Goal: Task Accomplishment & Management: Use online tool/utility

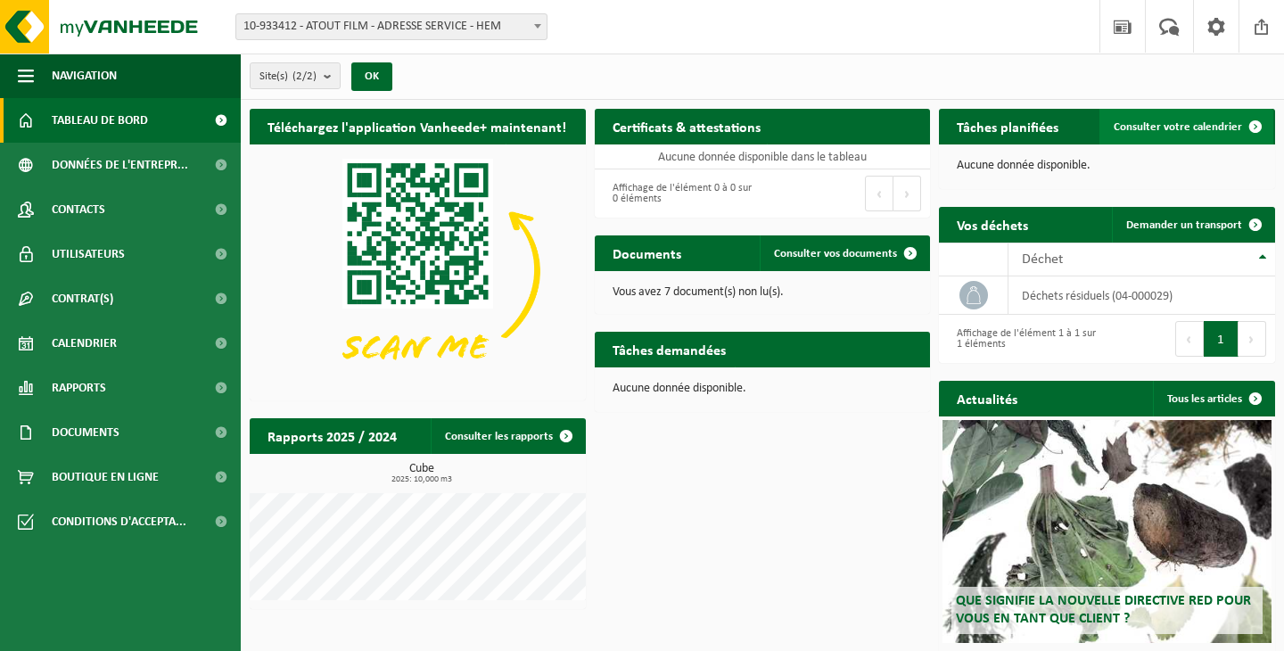
click at [1187, 121] on span "Consulter votre calendrier" at bounding box center [1178, 127] width 128 height 12
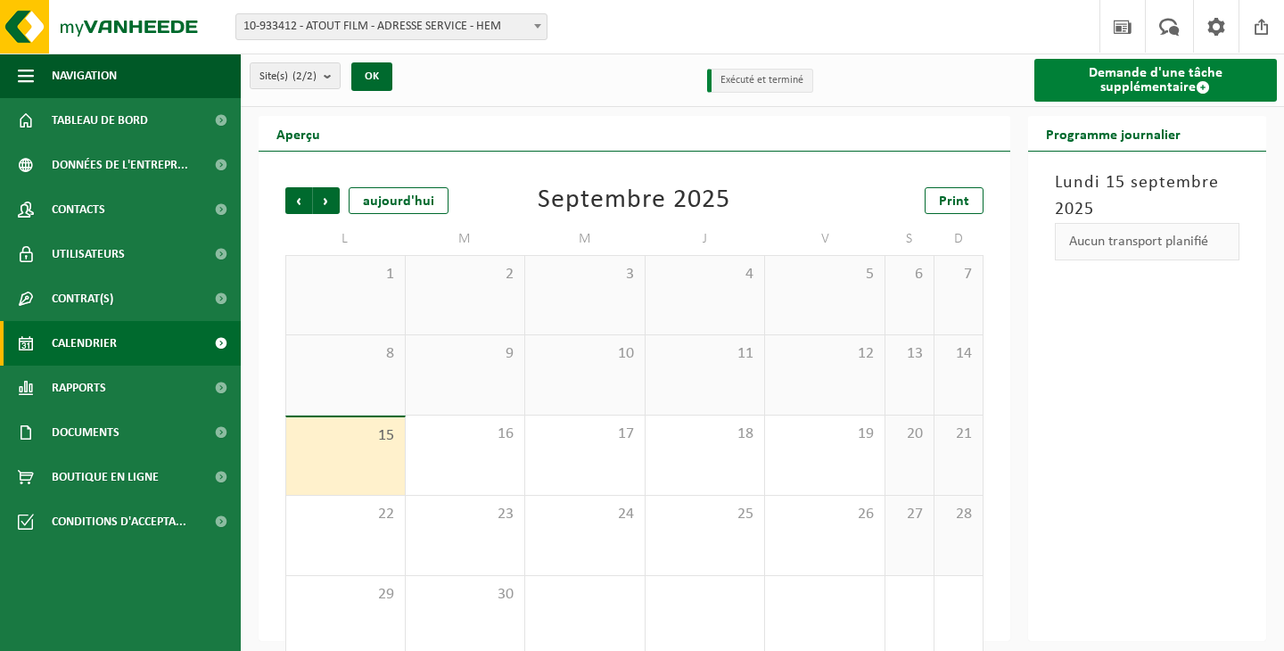
click at [1073, 86] on link "Demande d'une tâche supplémentaire" at bounding box center [1155, 80] width 243 height 43
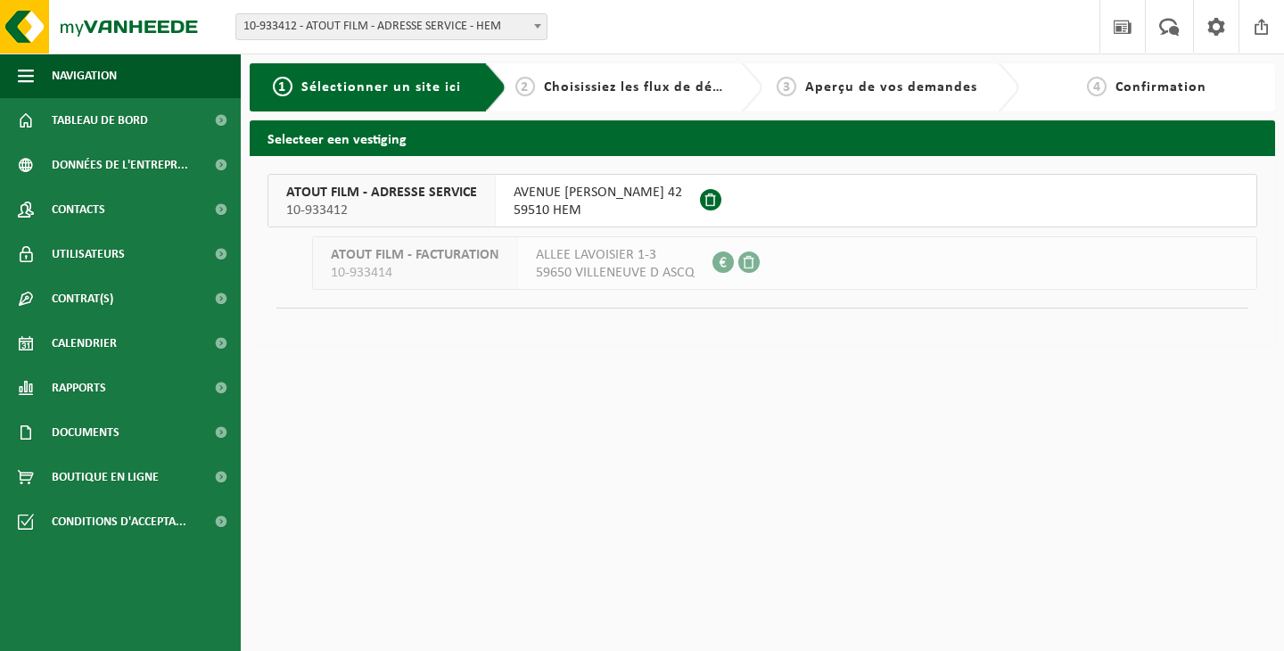
click at [588, 202] on span "59510 HEM" at bounding box center [598, 211] width 169 height 18
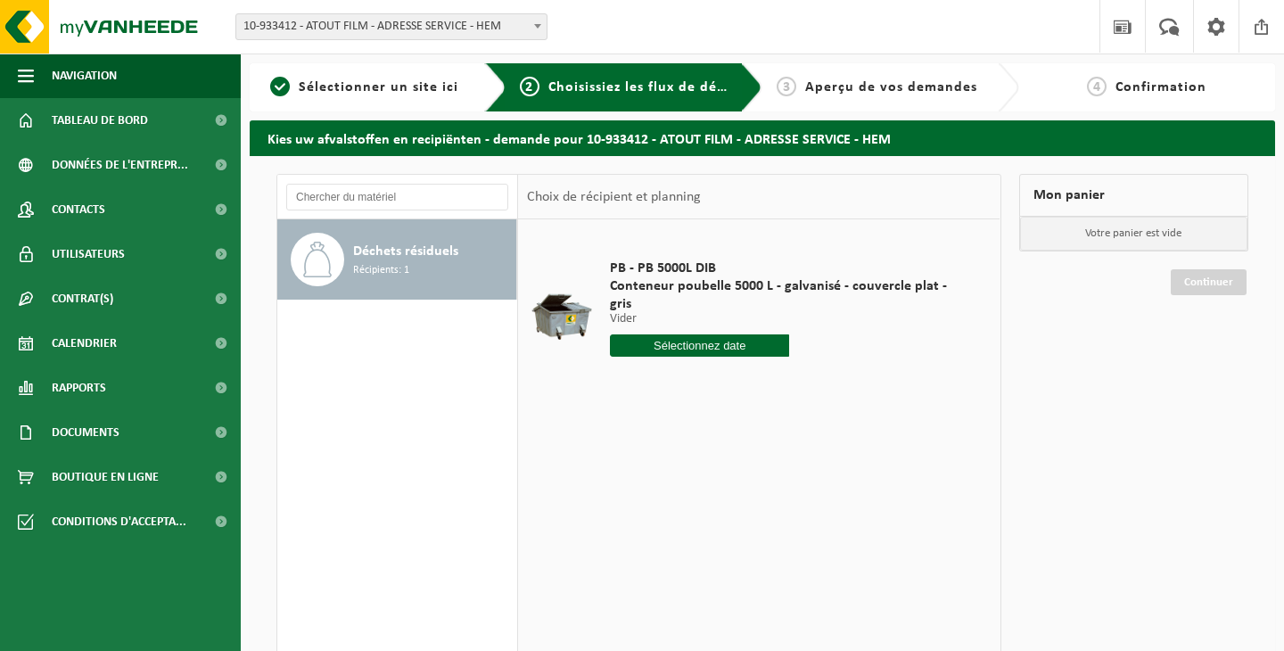
click at [654, 334] on input "text" at bounding box center [699, 345] width 179 height 22
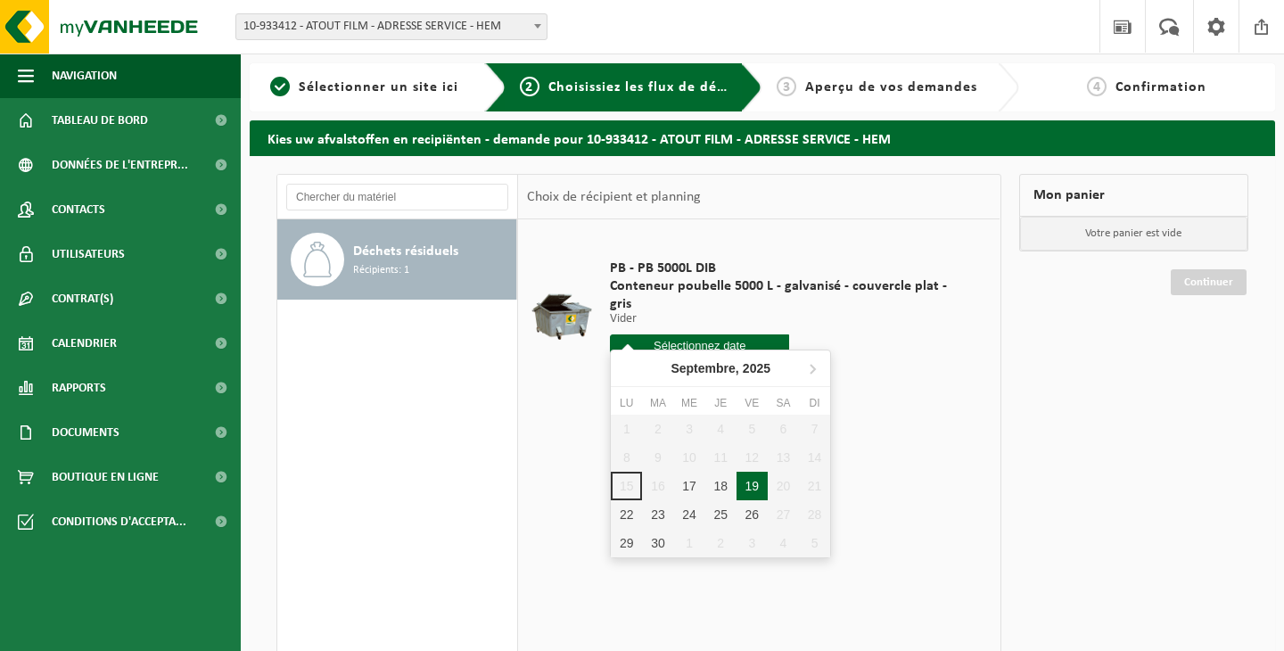
click at [746, 484] on div "19" at bounding box center [752, 486] width 31 height 29
type input "à partir de [DATE]"
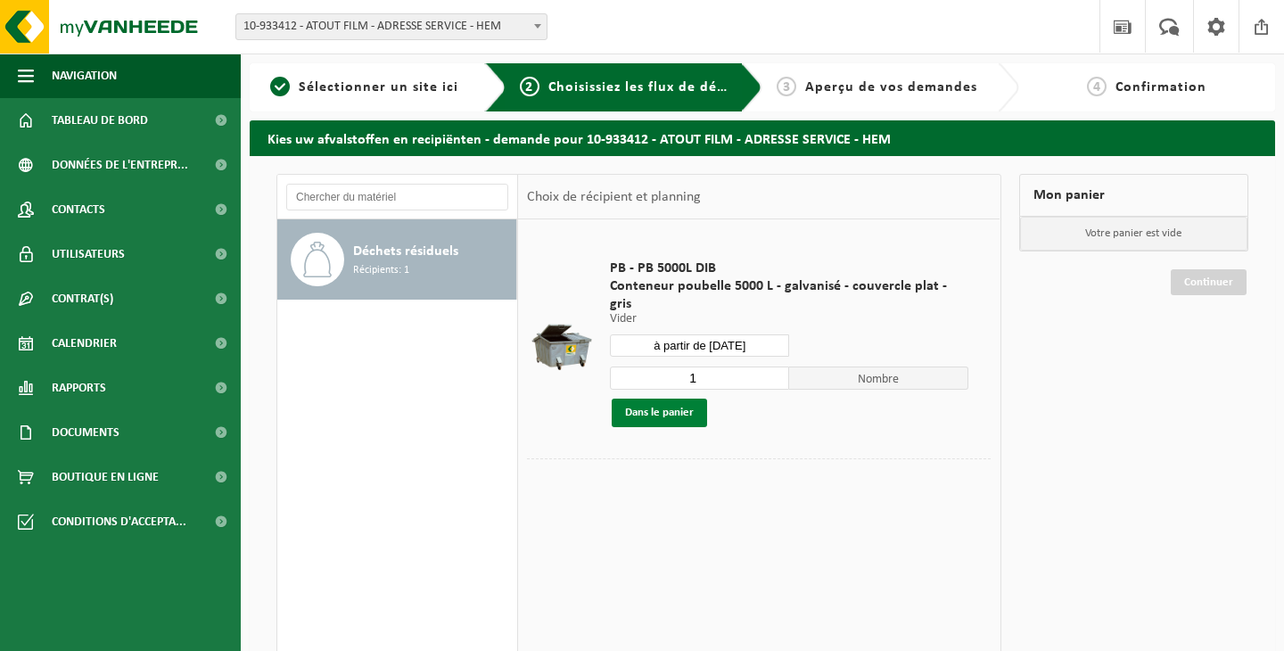
click at [666, 399] on button "Dans le panier" at bounding box center [659, 413] width 95 height 29
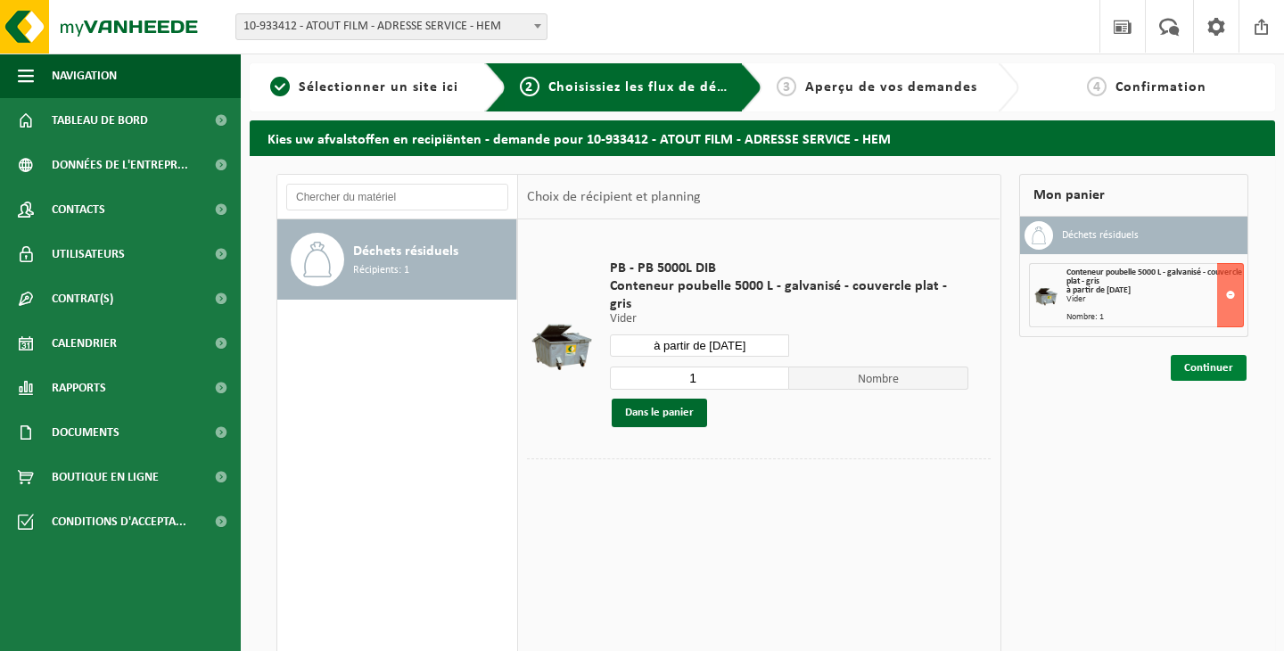
click at [1198, 378] on link "Continuer" at bounding box center [1209, 368] width 76 height 26
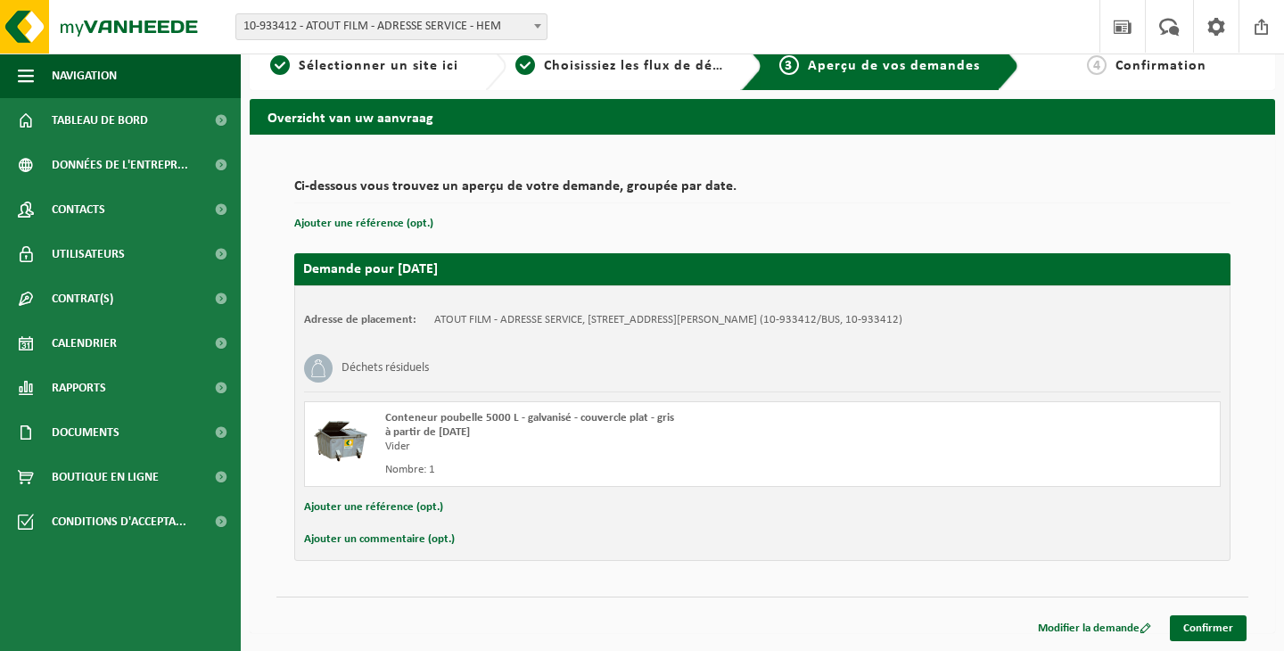
scroll to position [21, 0]
click at [1211, 628] on link "Confirmer" at bounding box center [1208, 628] width 77 height 26
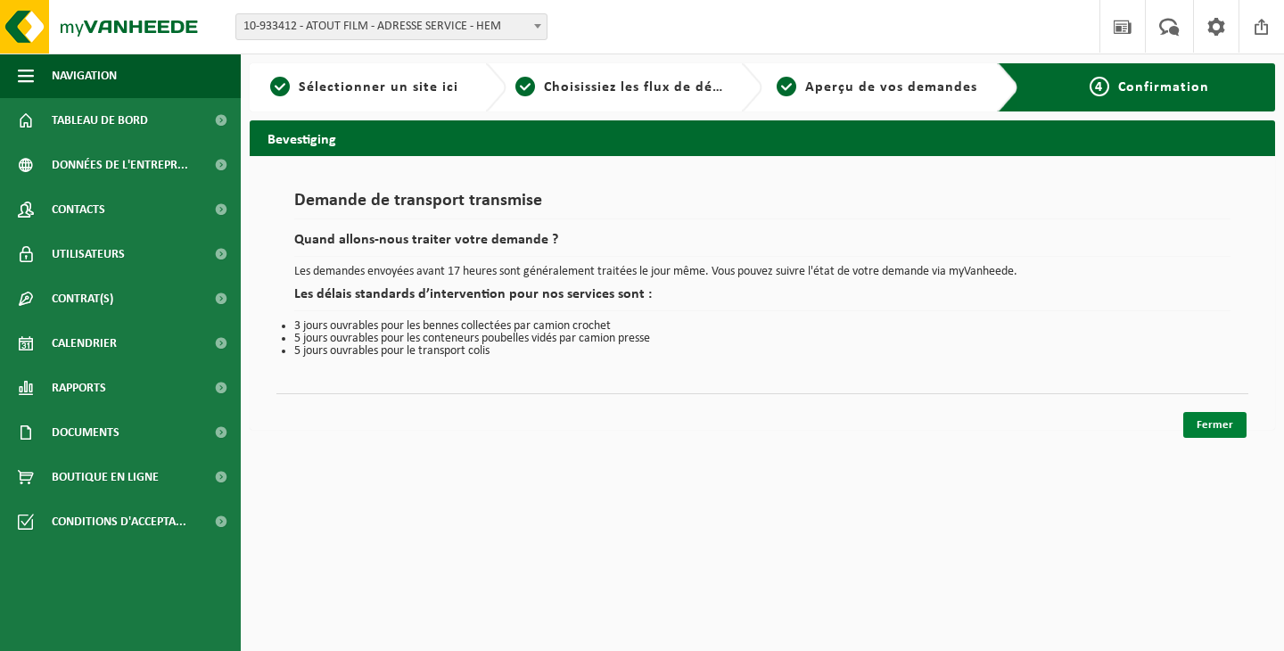
click at [1216, 424] on link "Fermer" at bounding box center [1214, 425] width 63 height 26
